Goal: Information Seeking & Learning: Learn about a topic

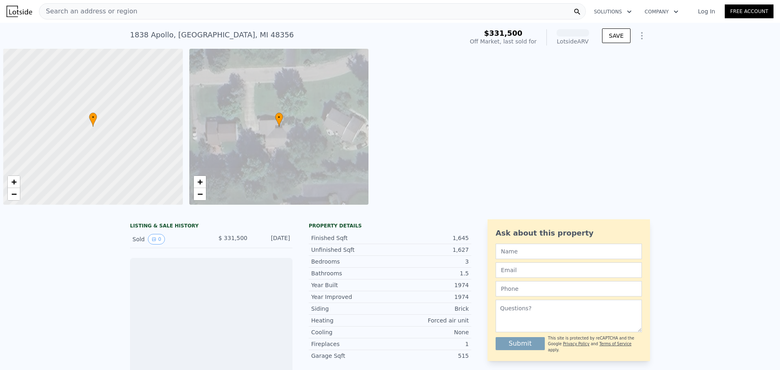
scroll to position [0, 3]
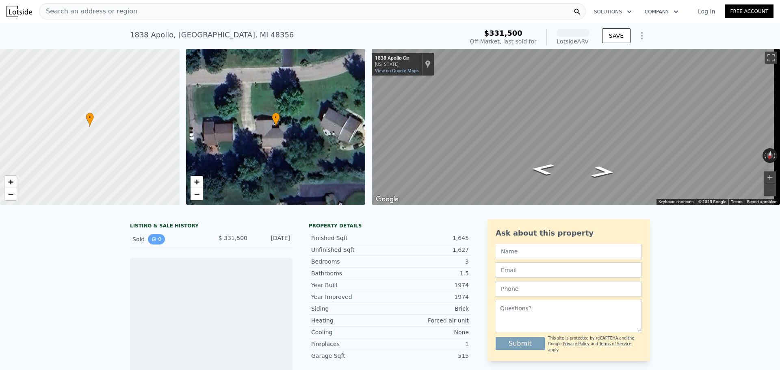
click at [158, 245] on button "0" at bounding box center [156, 239] width 17 height 11
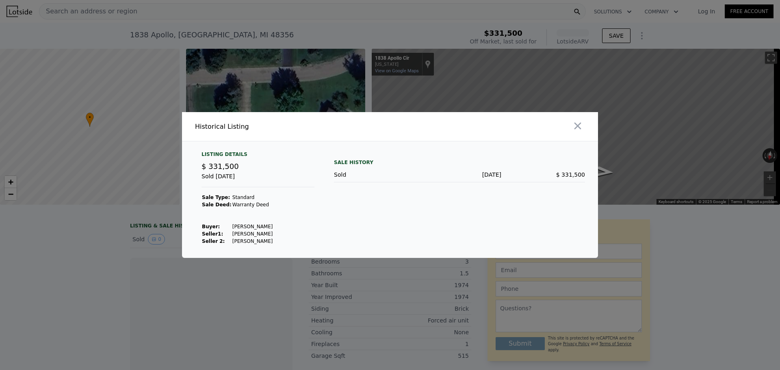
click at [106, 245] on div "Historical Listing Listing Details $ 331,500 Sold [DATE] Sale Type: Standard Sa…" at bounding box center [390, 185] width 780 height 146
click at [104, 243] on div at bounding box center [390, 185] width 780 height 370
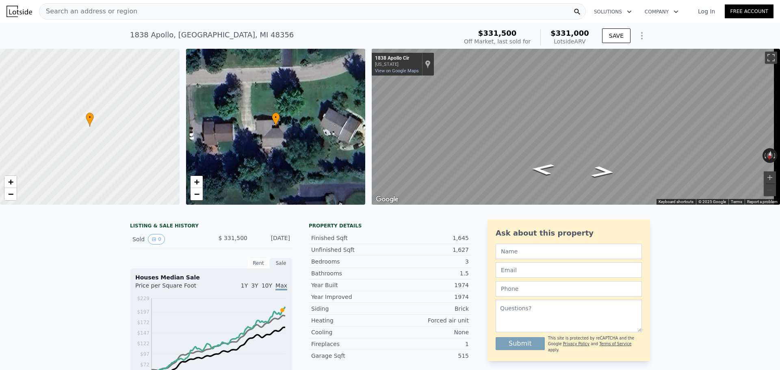
click at [332, 162] on div "• + − • + − ← Move left → Move right ↑ Move up ↓ Move down + Zoom in - Zoom out…" at bounding box center [390, 127] width 780 height 156
click at [333, 135] on div "• + − • + − ← Move left → Move right ↑ Move up ↓ Move down + Zoom in - Zoom out…" at bounding box center [390, 127] width 780 height 156
click at [270, 146] on div "• + − • + − ← Move left → Move right ↑ Move up ↓ Move down + Zoom in - Zoom out…" at bounding box center [390, 127] width 780 height 156
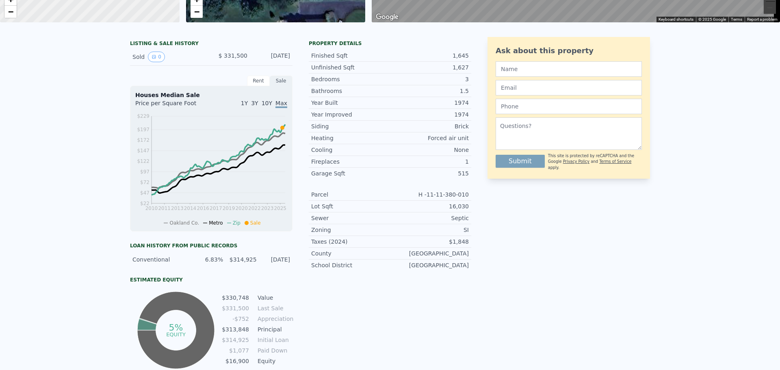
scroll to position [3, 0]
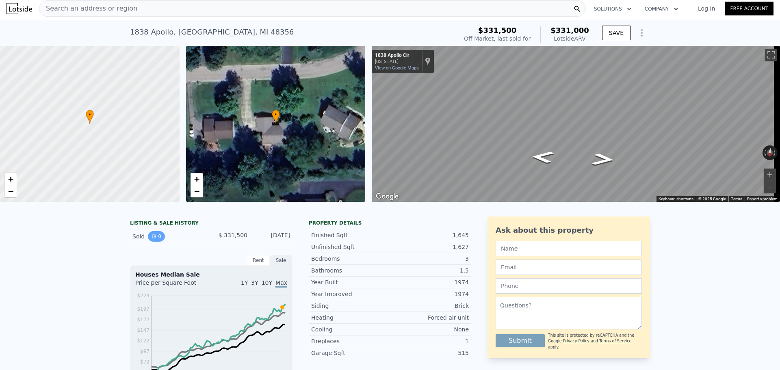
click at [148, 242] on button "0" at bounding box center [156, 236] width 17 height 11
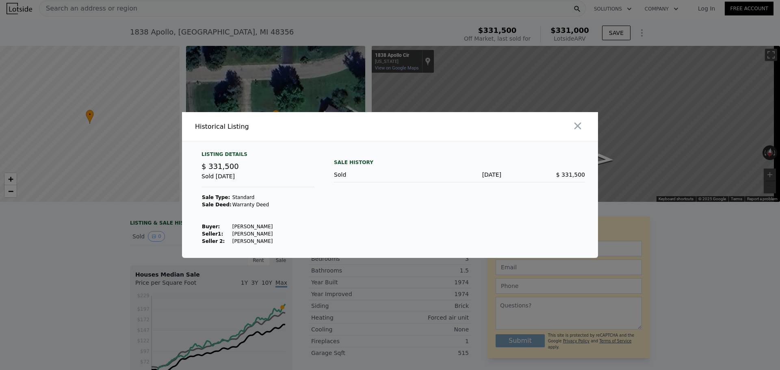
click at [105, 241] on div at bounding box center [390, 185] width 780 height 370
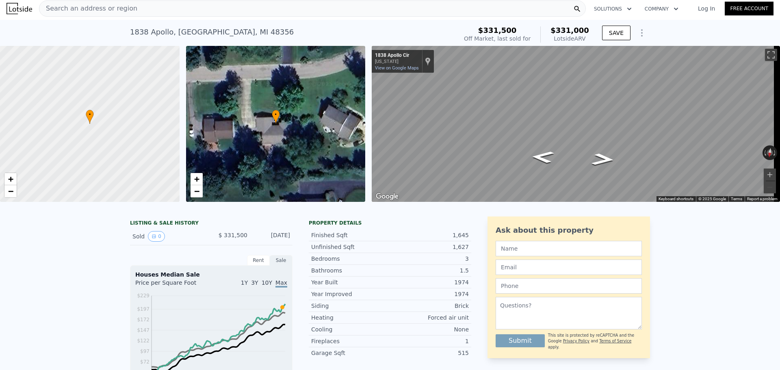
click at [258, 146] on div "• + −" at bounding box center [276, 124] width 180 height 156
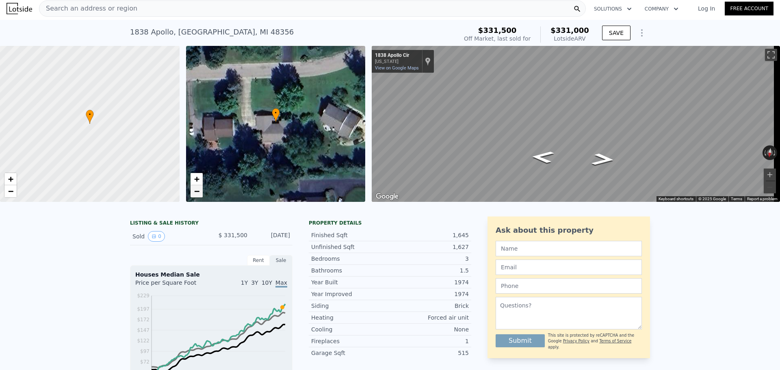
click at [200, 197] on link "−" at bounding box center [197, 191] width 12 height 12
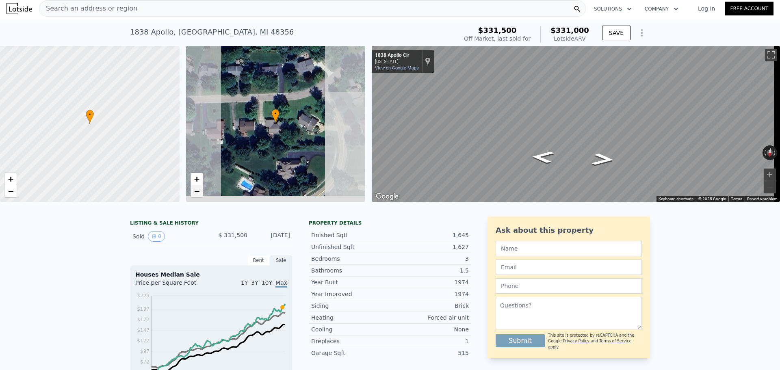
click at [198, 191] on span "−" at bounding box center [196, 191] width 5 height 10
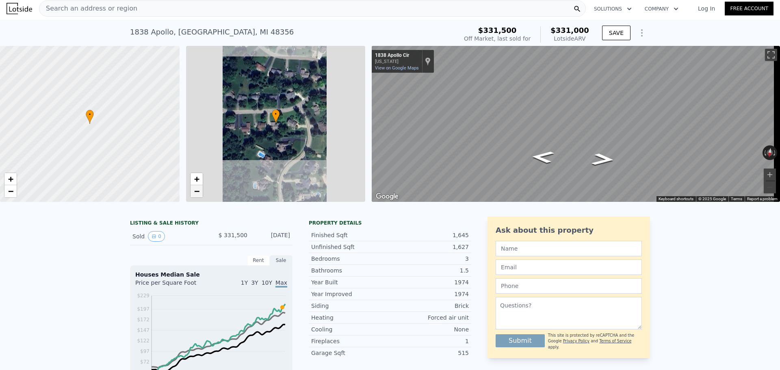
click at [198, 191] on span "−" at bounding box center [196, 191] width 5 height 10
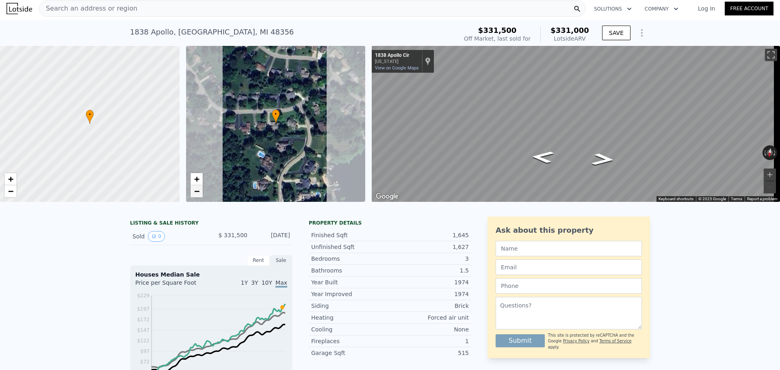
click at [198, 191] on span "−" at bounding box center [196, 191] width 5 height 10
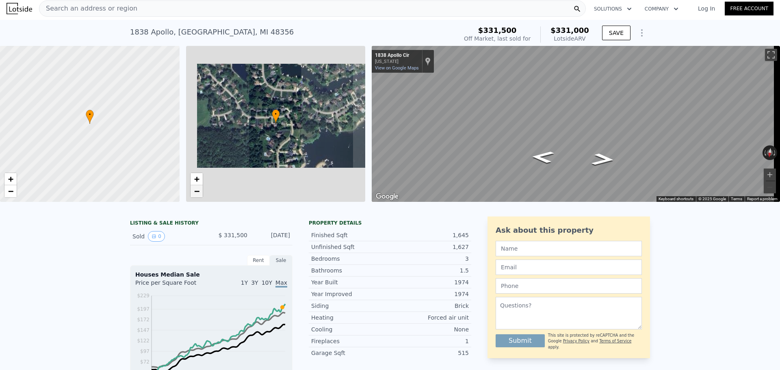
click at [198, 191] on span "−" at bounding box center [196, 191] width 5 height 10
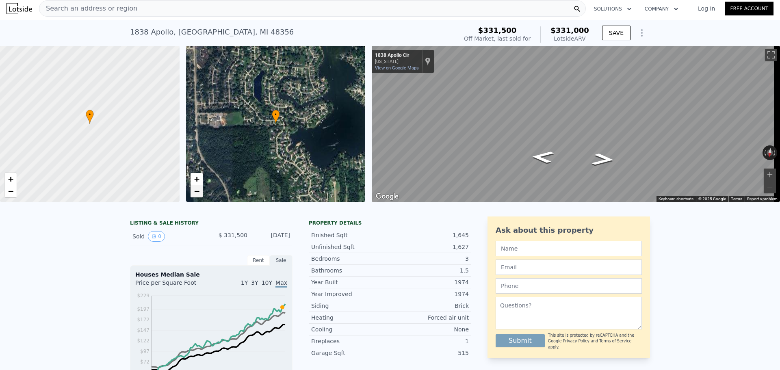
click at [198, 191] on span "−" at bounding box center [196, 191] width 5 height 10
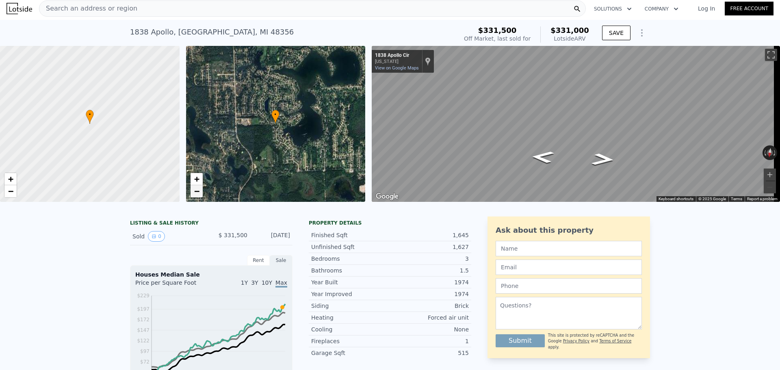
click at [198, 191] on span "−" at bounding box center [196, 191] width 5 height 10
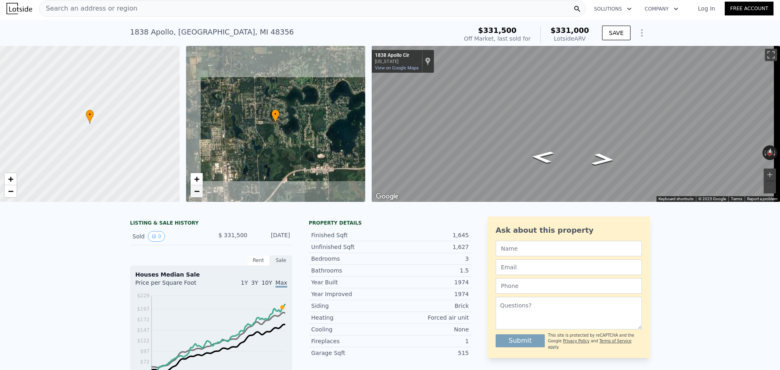
click at [198, 191] on span "−" at bounding box center [196, 191] width 5 height 10
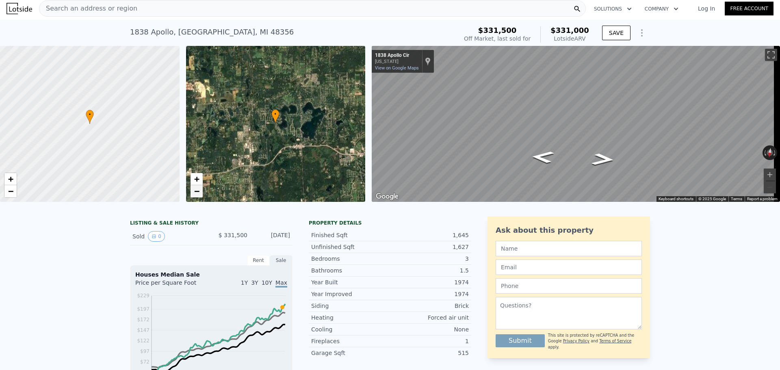
click at [198, 191] on span "−" at bounding box center [196, 191] width 5 height 10
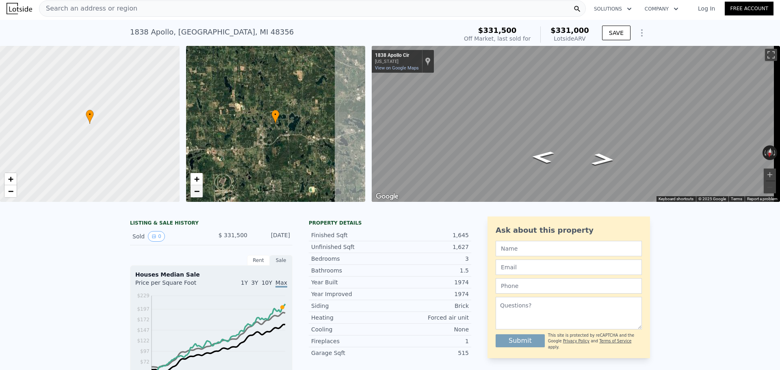
click at [198, 191] on span "−" at bounding box center [196, 191] width 5 height 10
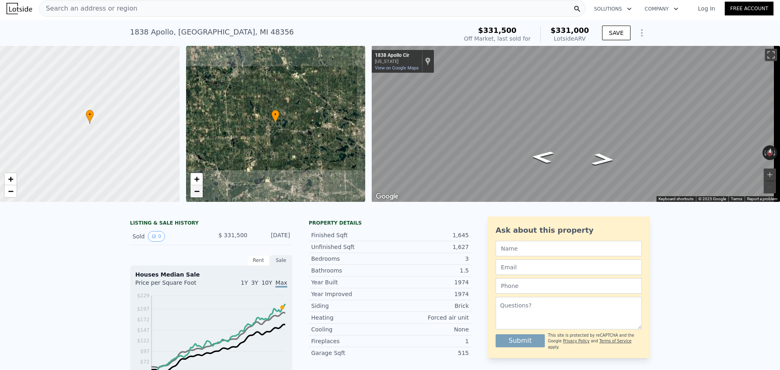
click at [198, 191] on span "−" at bounding box center [196, 191] width 5 height 10
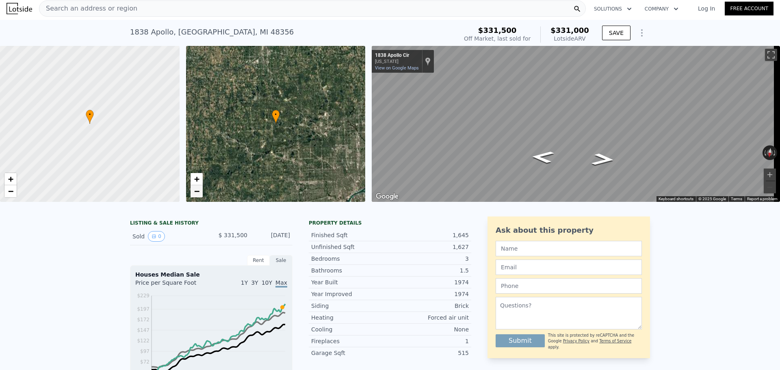
click at [198, 191] on span "−" at bounding box center [196, 191] width 5 height 10
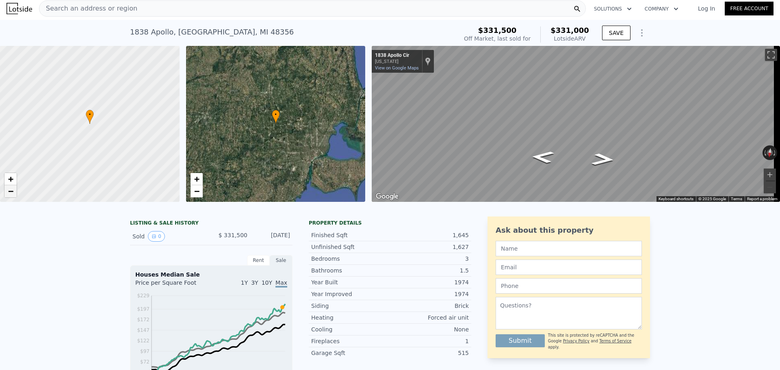
click at [13, 193] on span "−" at bounding box center [10, 191] width 5 height 10
click at [13, 180] on span "+" at bounding box center [10, 179] width 5 height 10
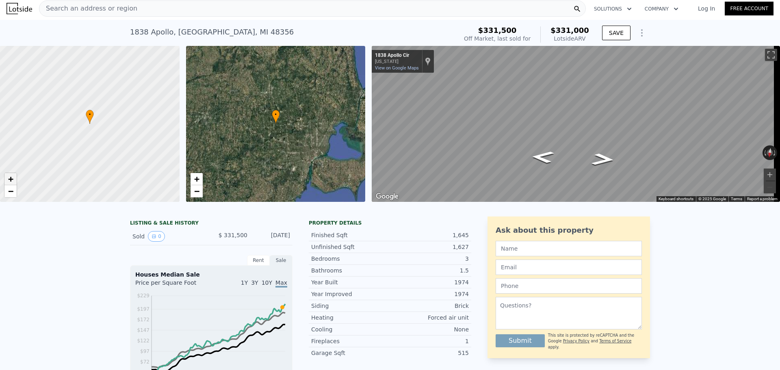
click at [13, 180] on span "+" at bounding box center [10, 179] width 5 height 10
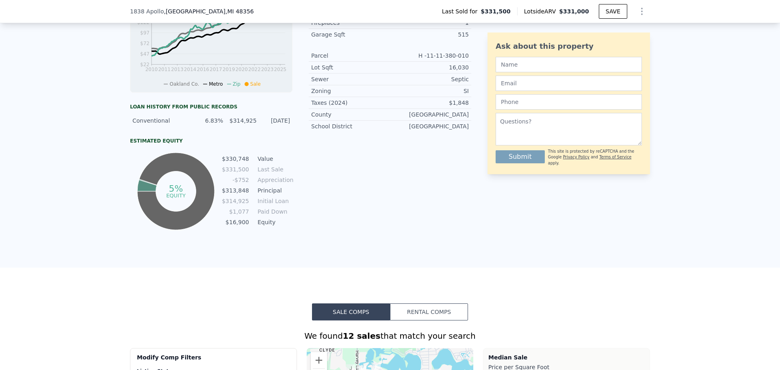
scroll to position [322, 0]
